Goal: Task Accomplishment & Management: Manage account settings

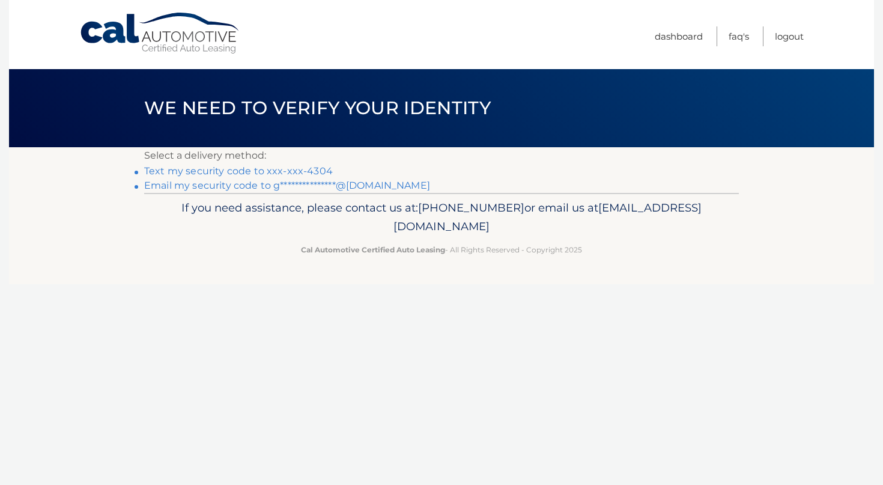
click at [264, 171] on link "Text my security code to xxx-xxx-4304" at bounding box center [238, 170] width 189 height 11
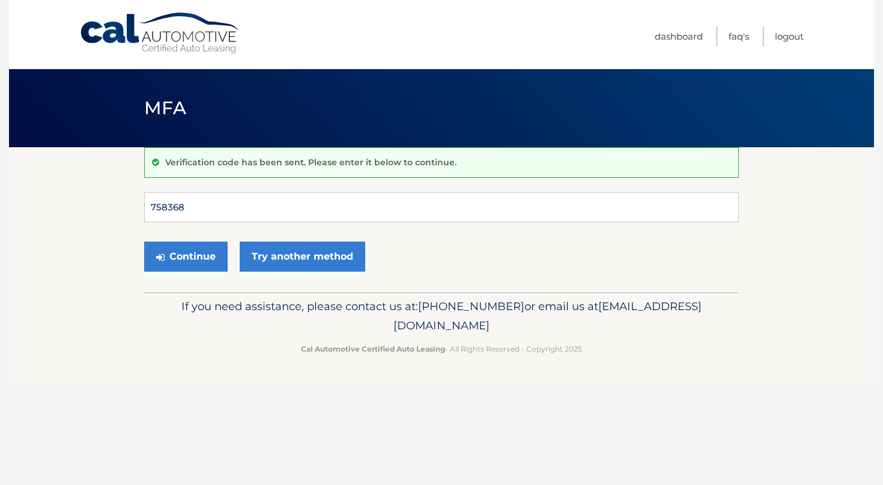
type input "758368"
click at [186, 256] on button "Continue" at bounding box center [185, 256] width 83 height 30
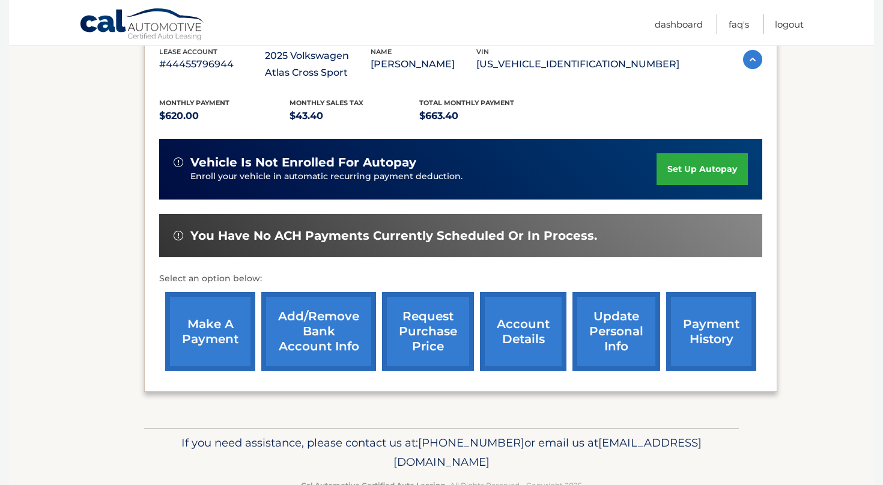
scroll to position [231, 0]
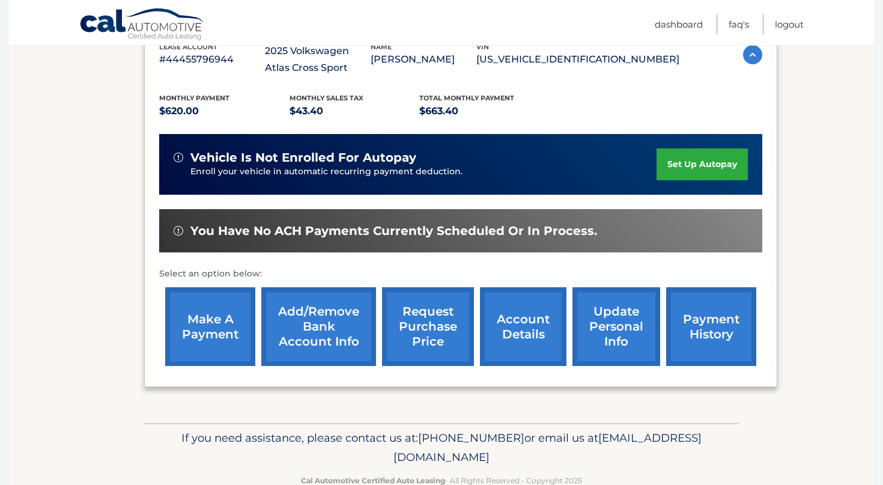
click at [717, 338] on link "payment history" at bounding box center [711, 326] width 90 height 79
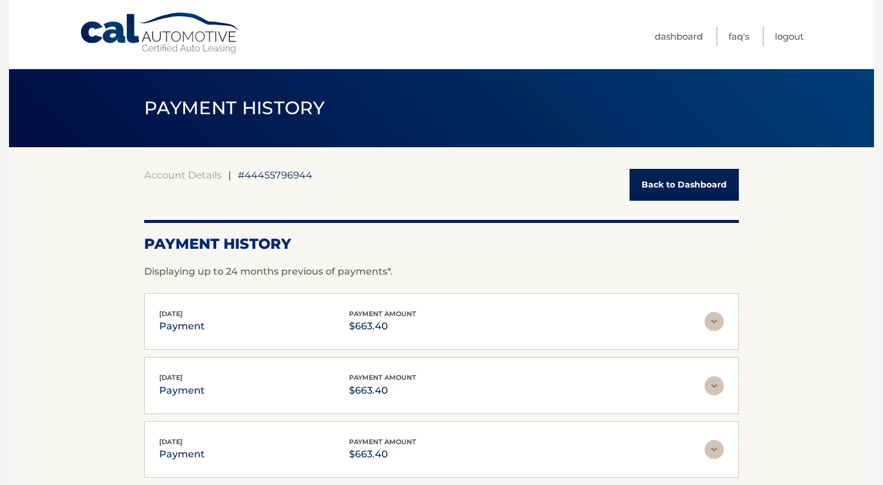
click at [647, 180] on link "Back to Dashboard" at bounding box center [683, 185] width 109 height 32
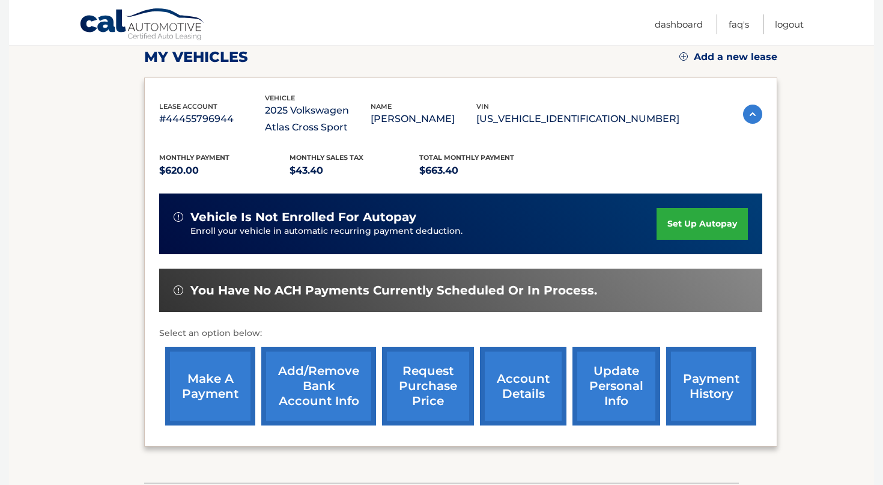
scroll to position [173, 0]
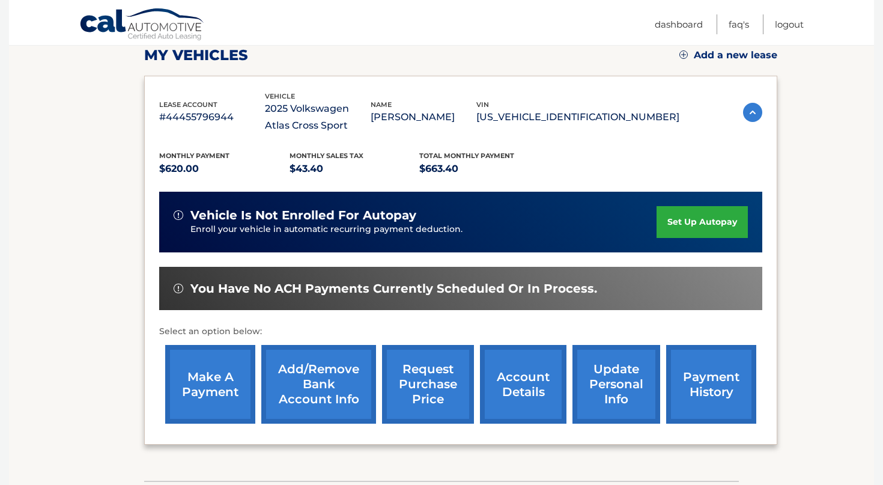
click at [198, 384] on link "make a payment" at bounding box center [210, 384] width 90 height 79
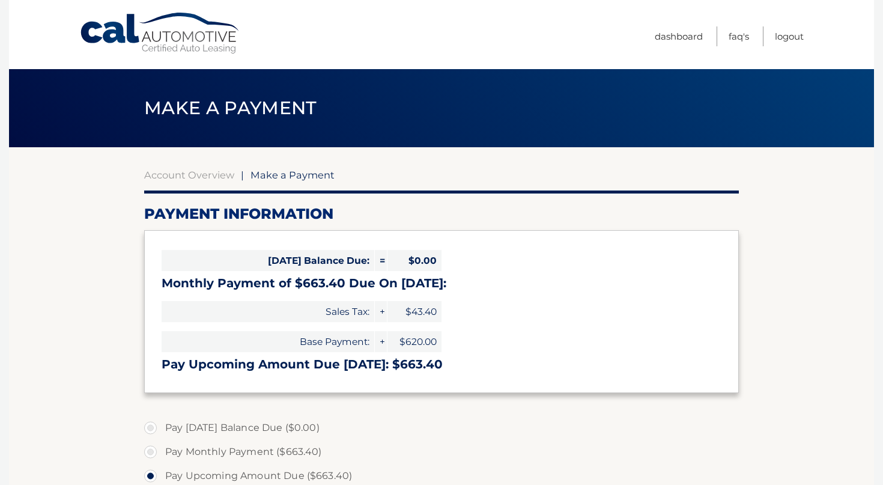
select select "NmEyYmM0MWEtODM2Mi00MzkxLWI2NjMtNDM5MGIwZDA5MTkz"
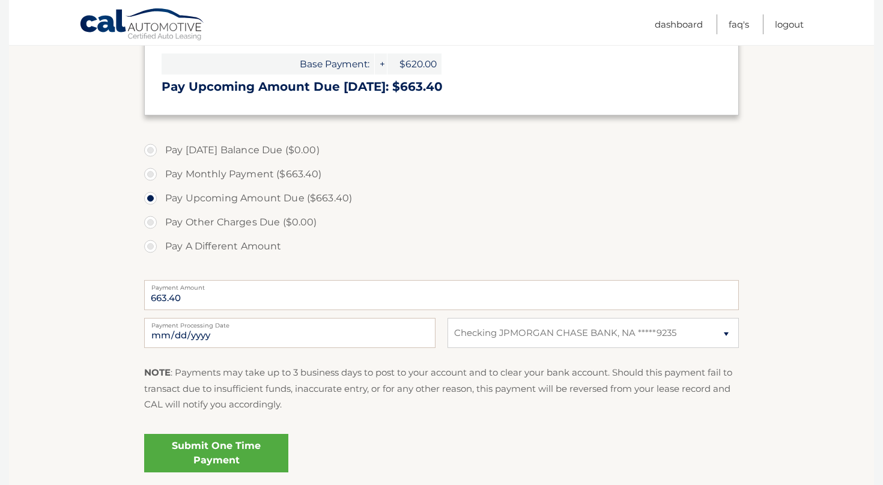
scroll to position [282, 0]
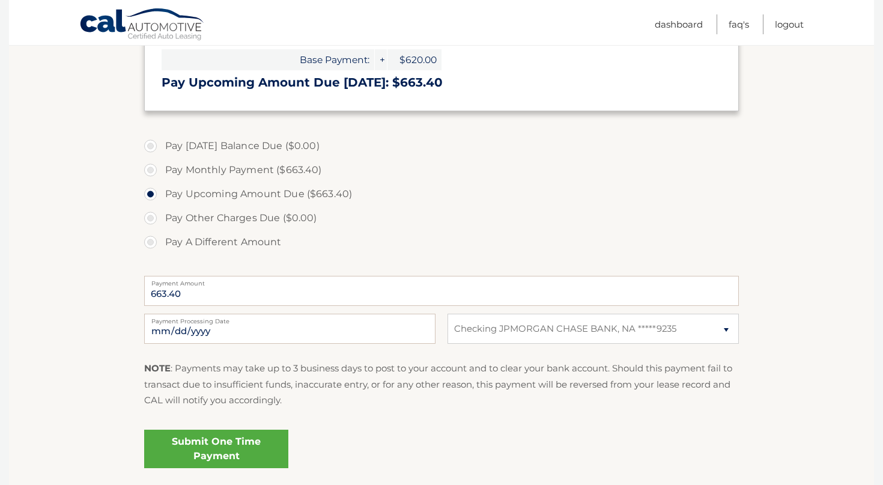
click at [237, 440] on link "Submit One Time Payment" at bounding box center [216, 448] width 144 height 38
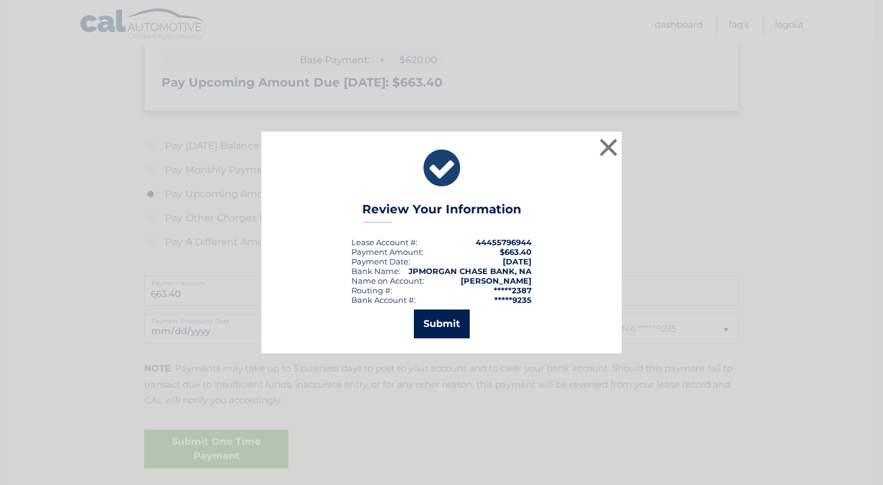
click at [440, 324] on button "Submit" at bounding box center [442, 323] width 56 height 29
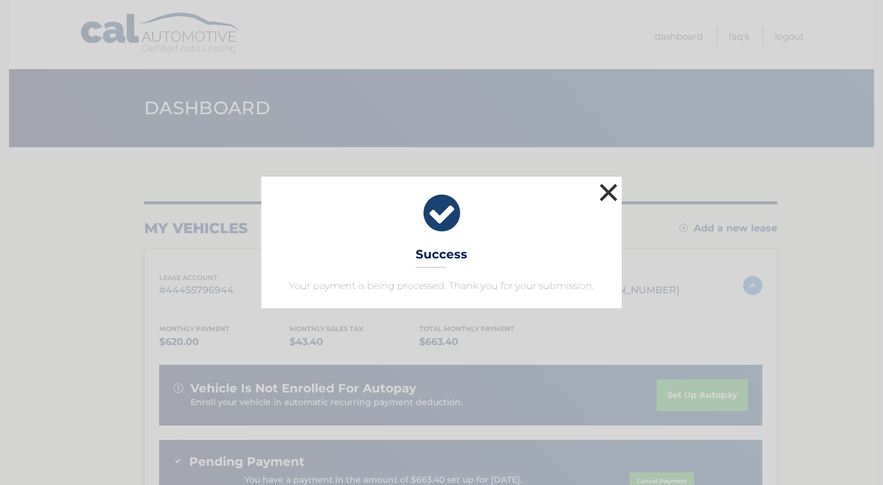
click at [612, 200] on button "×" at bounding box center [608, 192] width 24 height 24
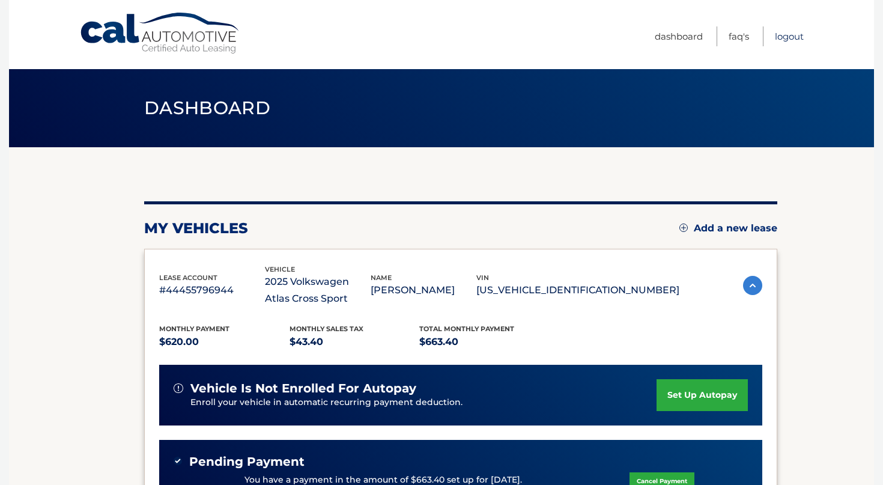
click at [788, 35] on link "Logout" at bounding box center [789, 36] width 29 height 20
